Goal: Check status: Check status

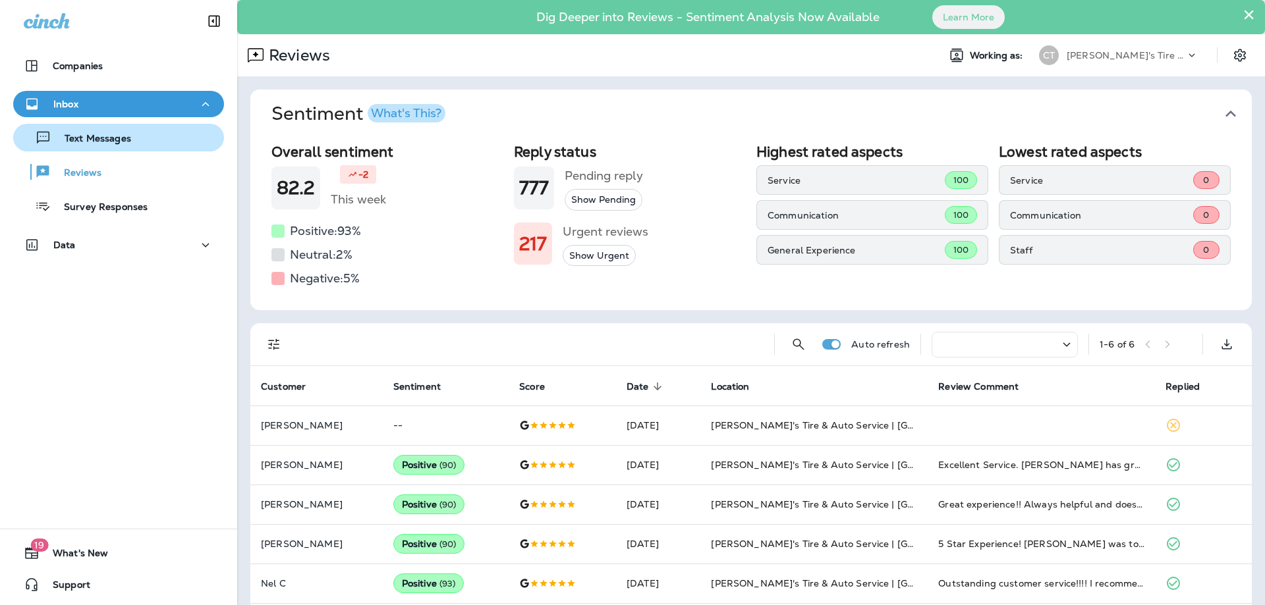
click at [111, 143] on p "Text Messages" at bounding box center [91, 139] width 80 height 13
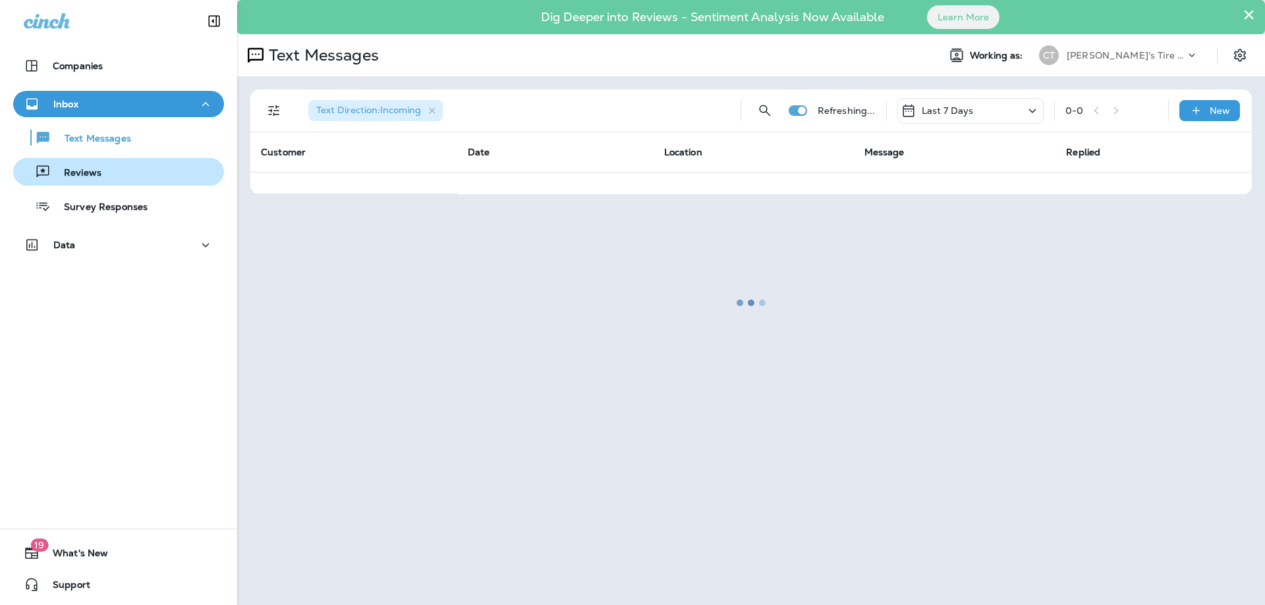
click at [92, 173] on p "Reviews" at bounding box center [76, 173] width 51 height 13
